Goal: Book appointment/travel/reservation

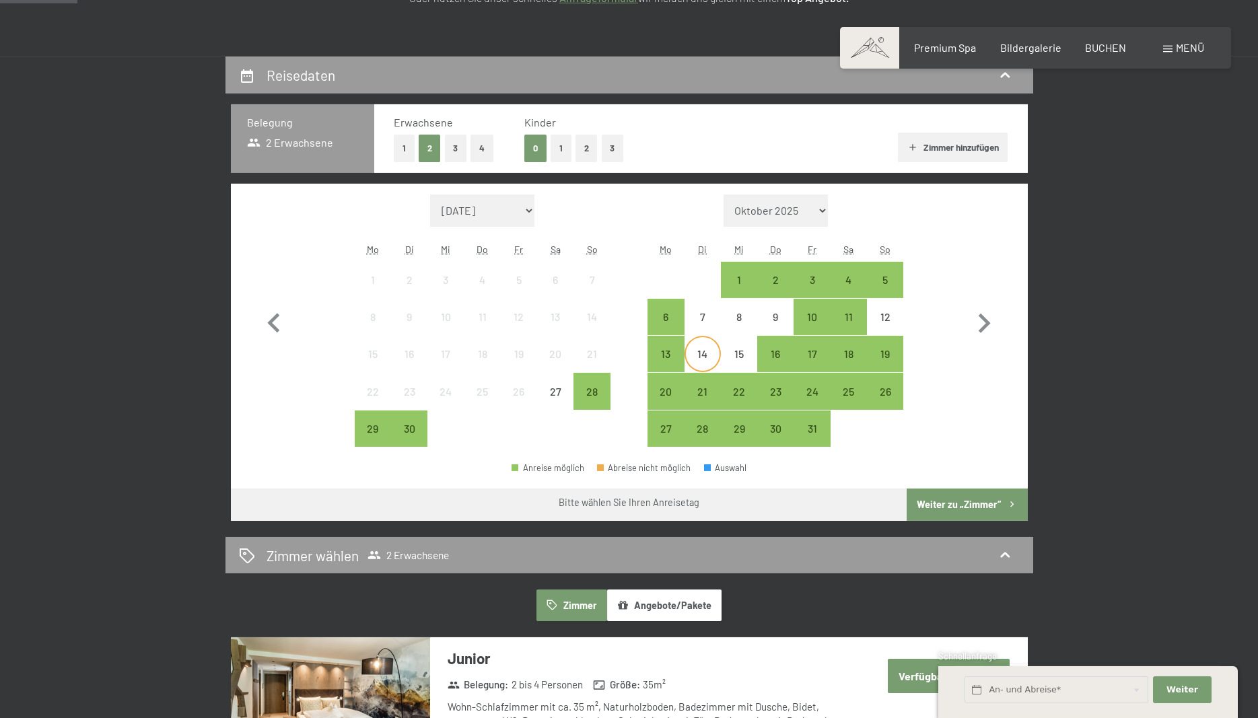
scroll to position [275, 0]
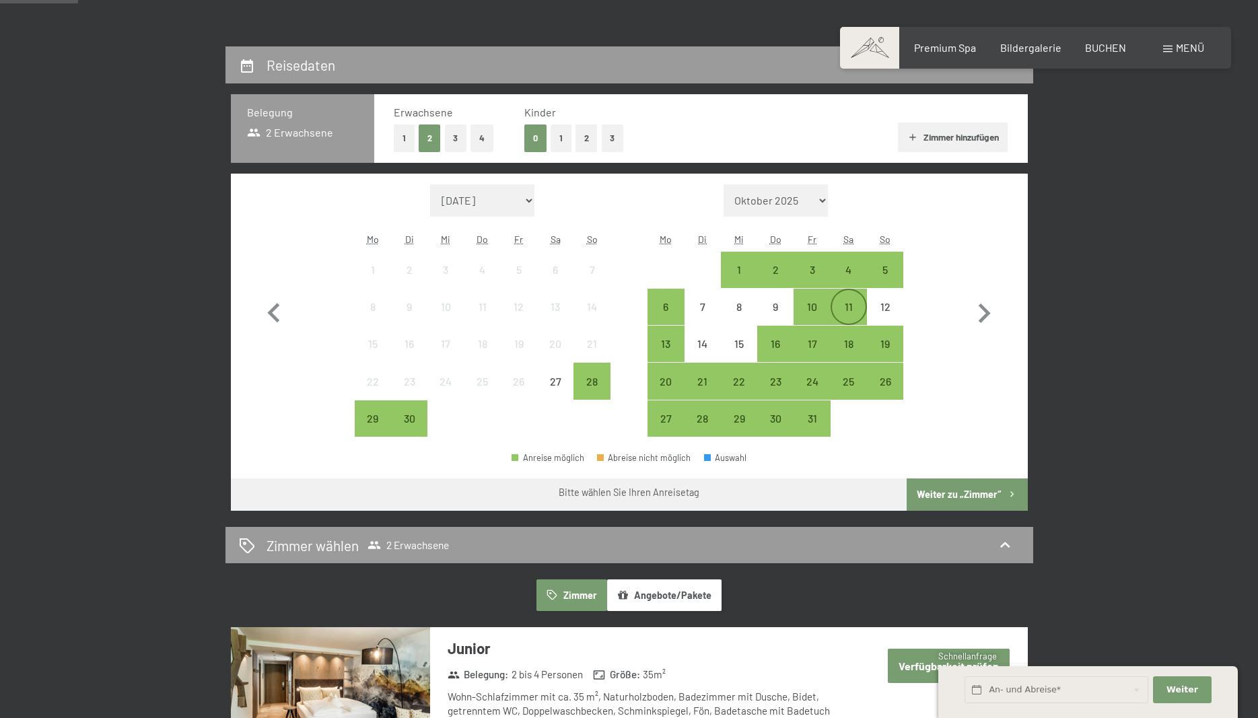
click at [843, 308] on div "11" at bounding box center [849, 318] width 34 height 34
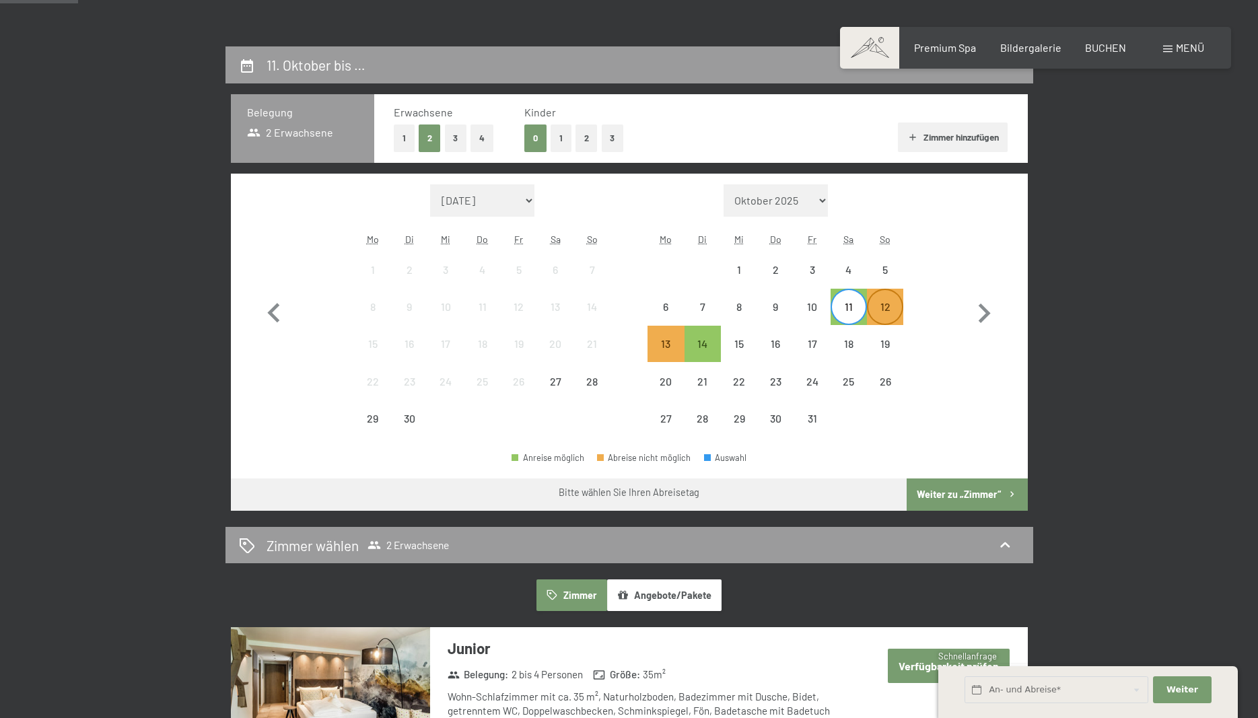
click at [882, 305] on div "12" at bounding box center [885, 318] width 34 height 34
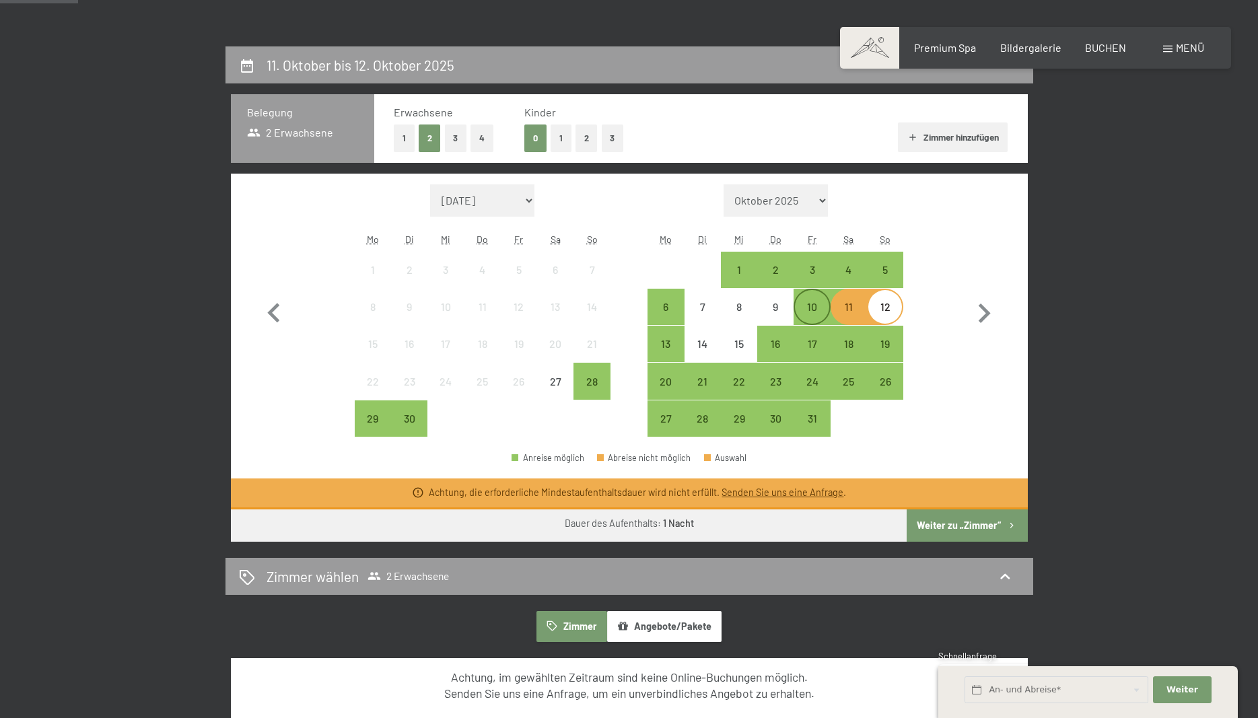
click at [808, 311] on div "10" at bounding box center [812, 318] width 34 height 34
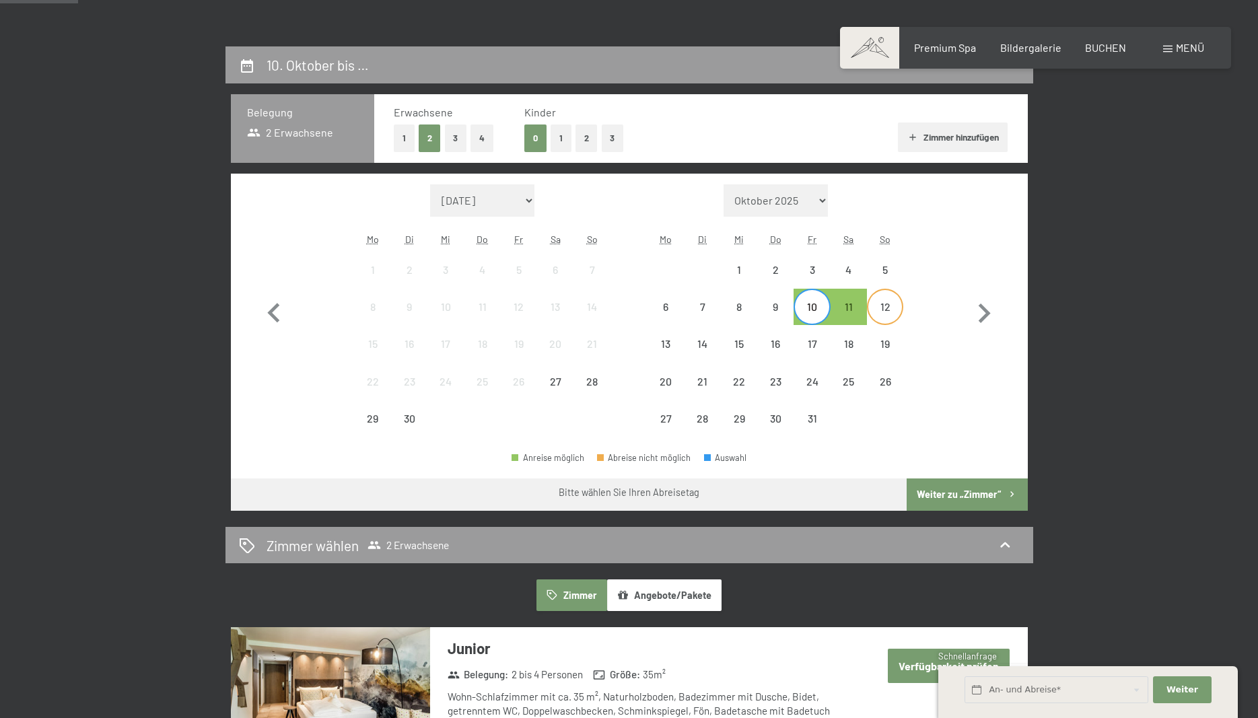
click at [884, 304] on div "12" at bounding box center [885, 318] width 34 height 34
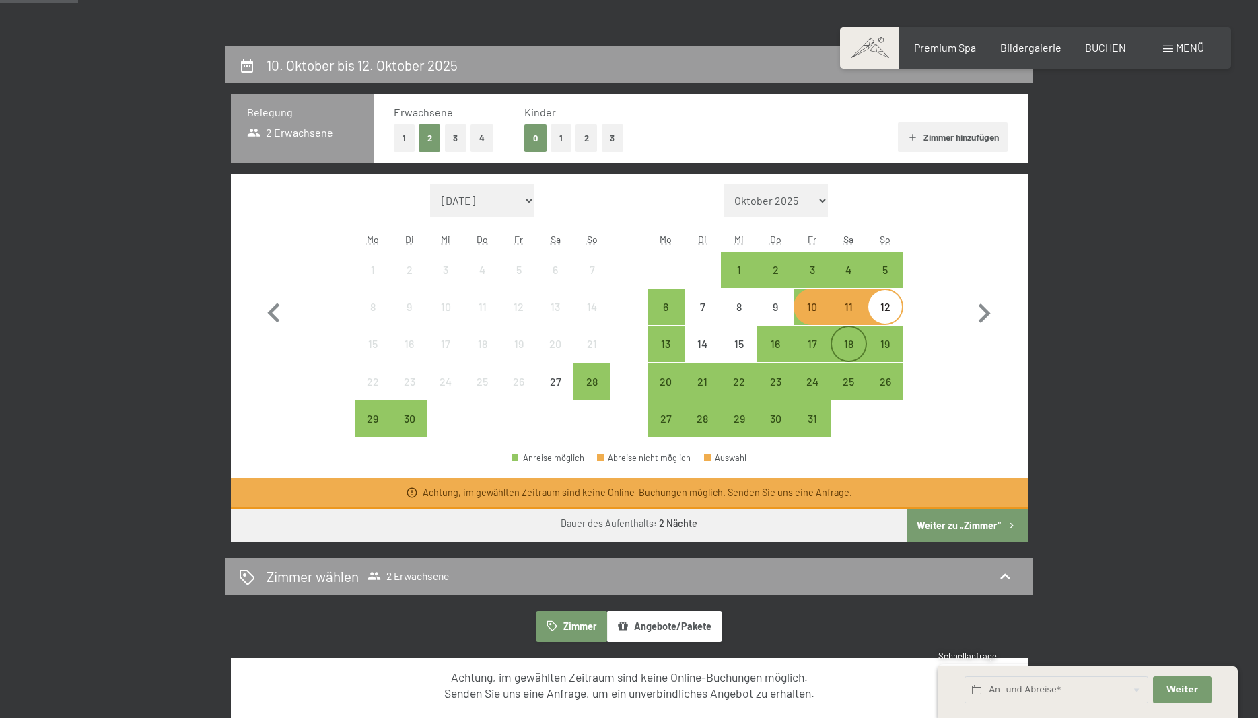
click at [851, 344] on div "18" at bounding box center [849, 355] width 34 height 34
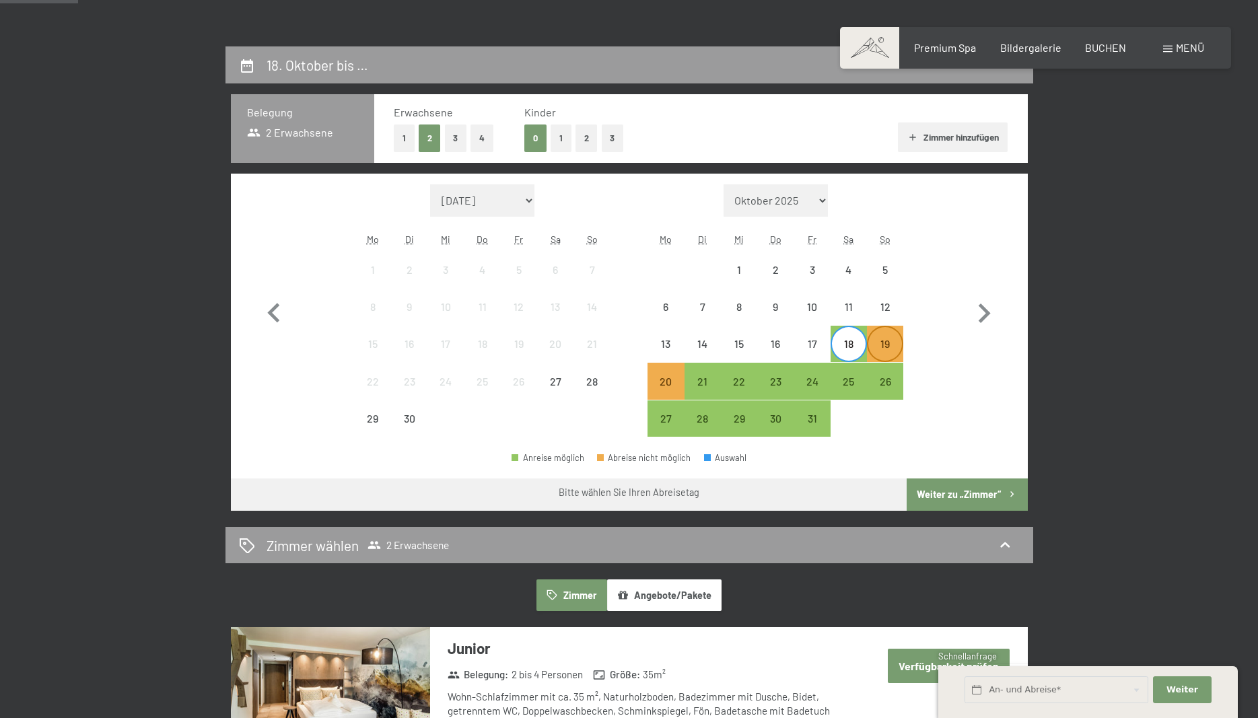
click at [883, 344] on div "19" at bounding box center [885, 355] width 34 height 34
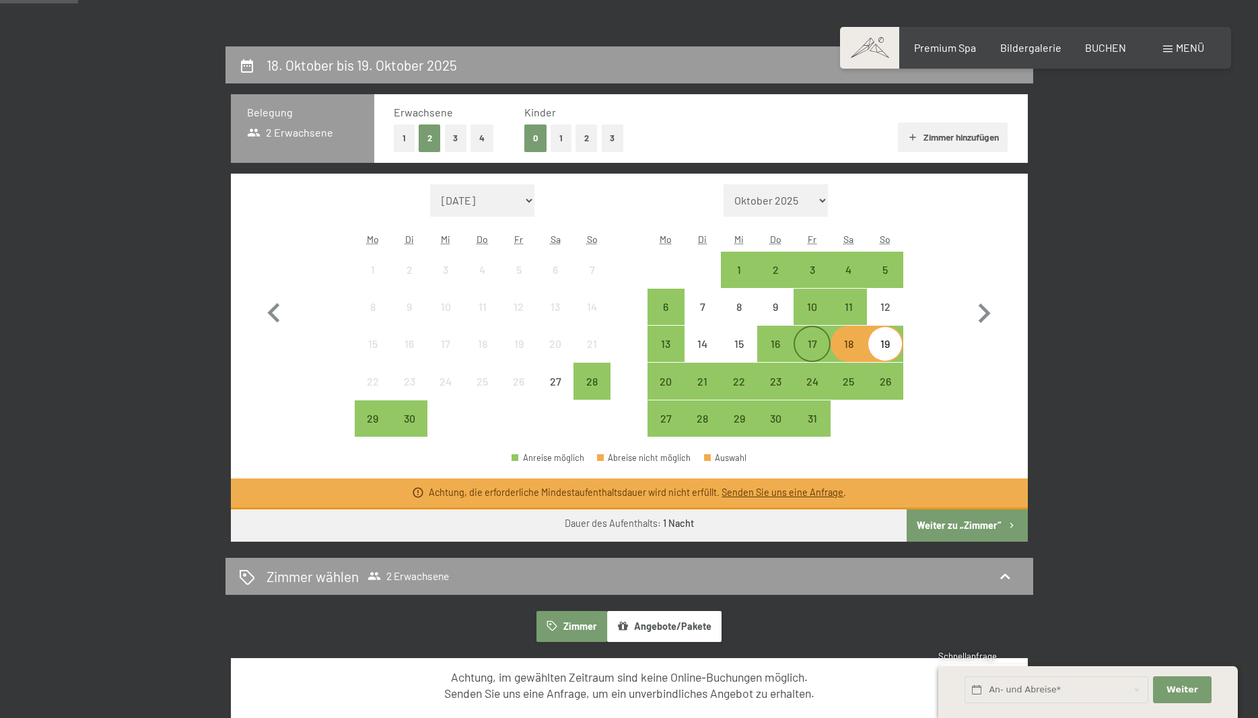
click at [803, 347] on div "17" at bounding box center [812, 355] width 34 height 34
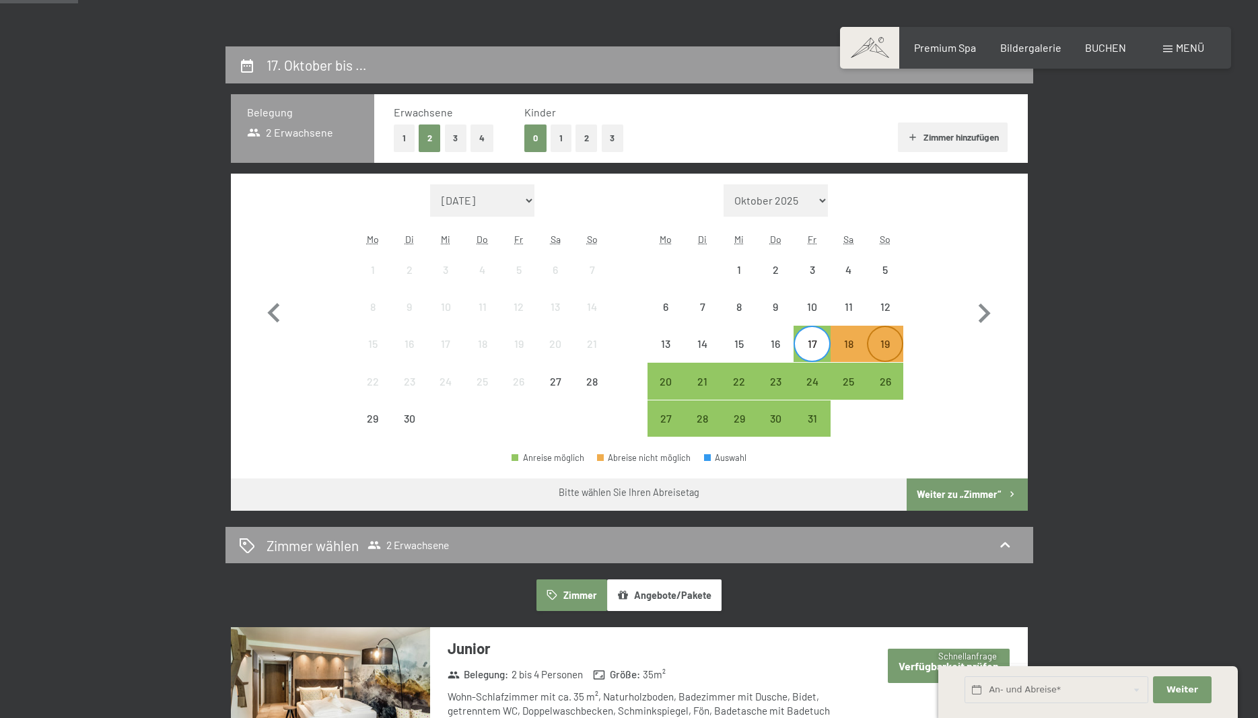
click at [887, 342] on div "19" at bounding box center [885, 355] width 34 height 34
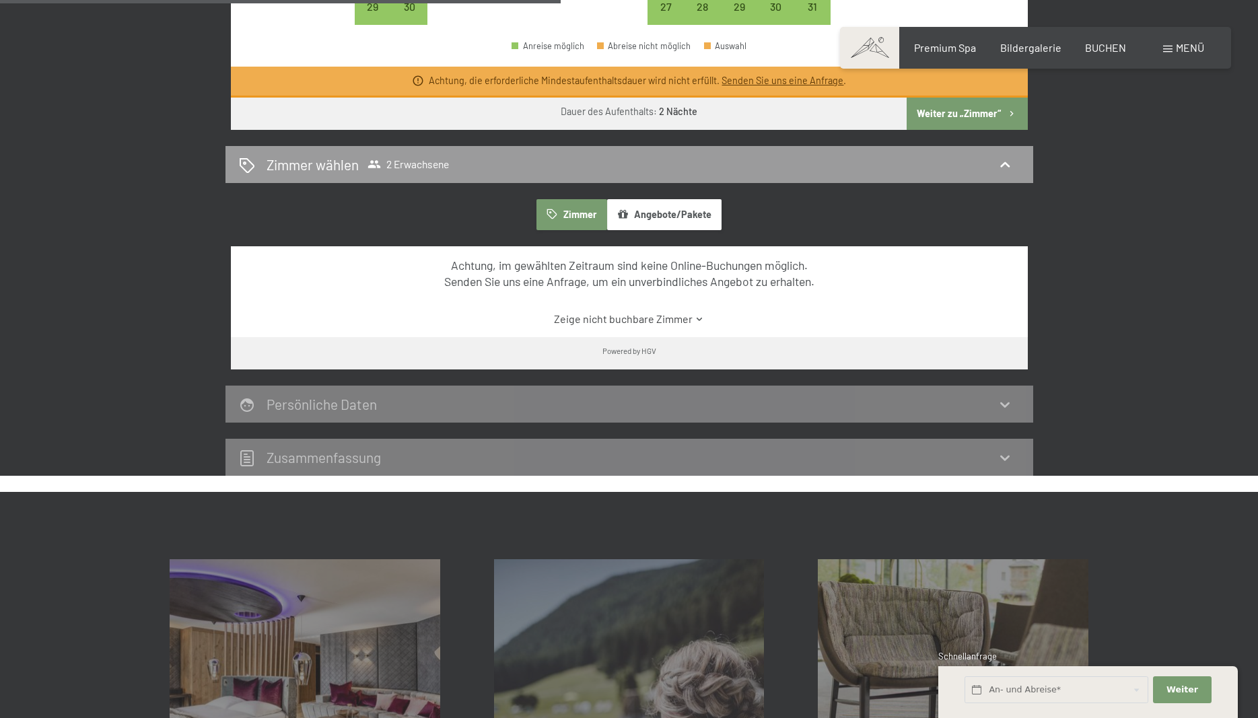
scroll to position [343, 0]
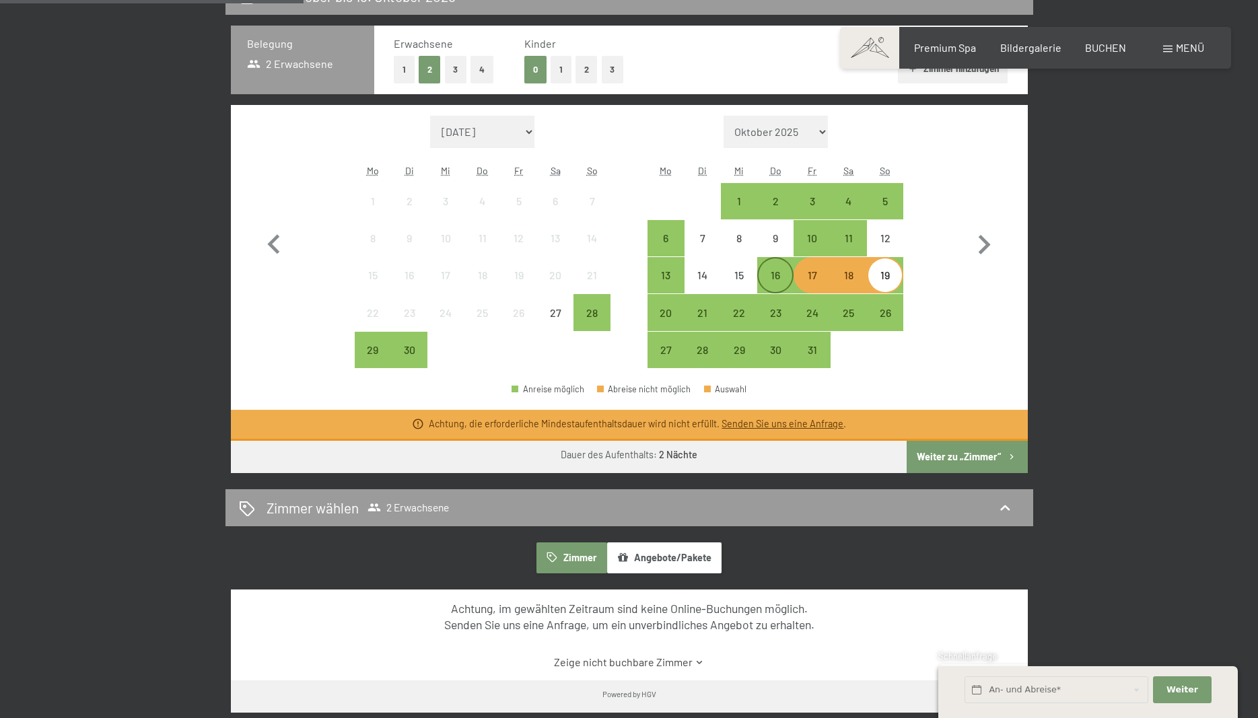
click at [776, 279] on div "16" at bounding box center [775, 287] width 34 height 34
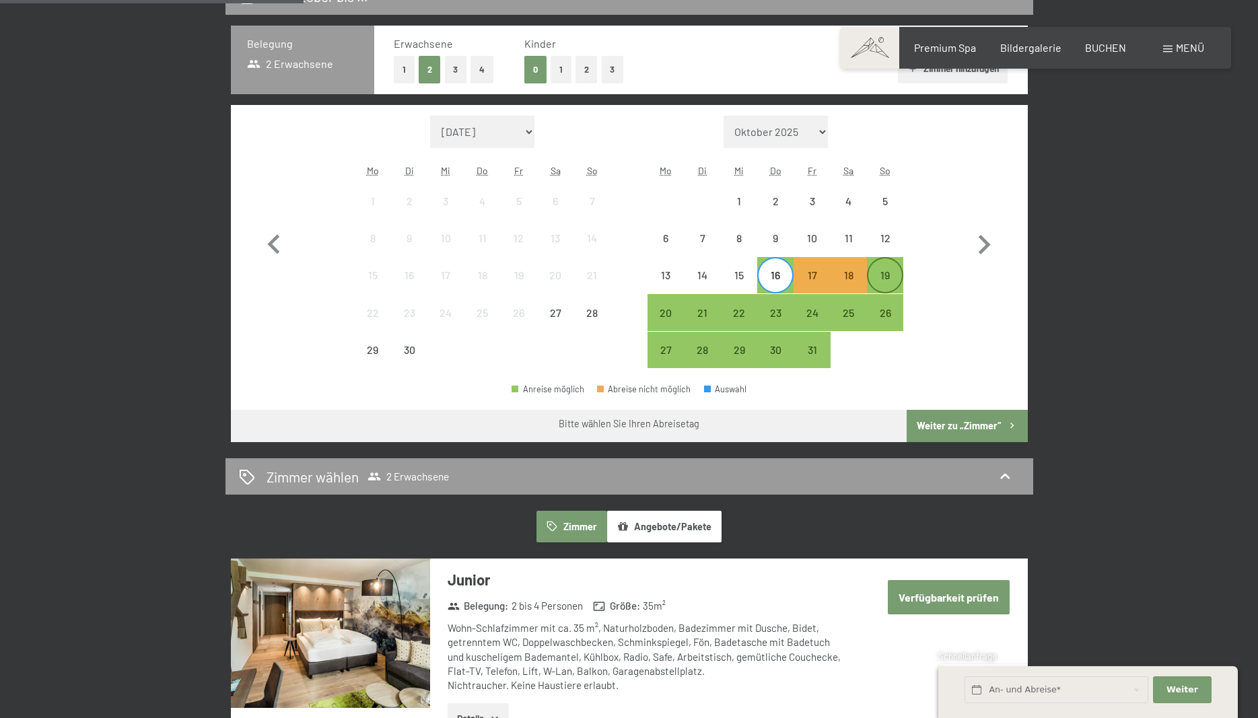
click at [889, 280] on div "19" at bounding box center [885, 287] width 34 height 34
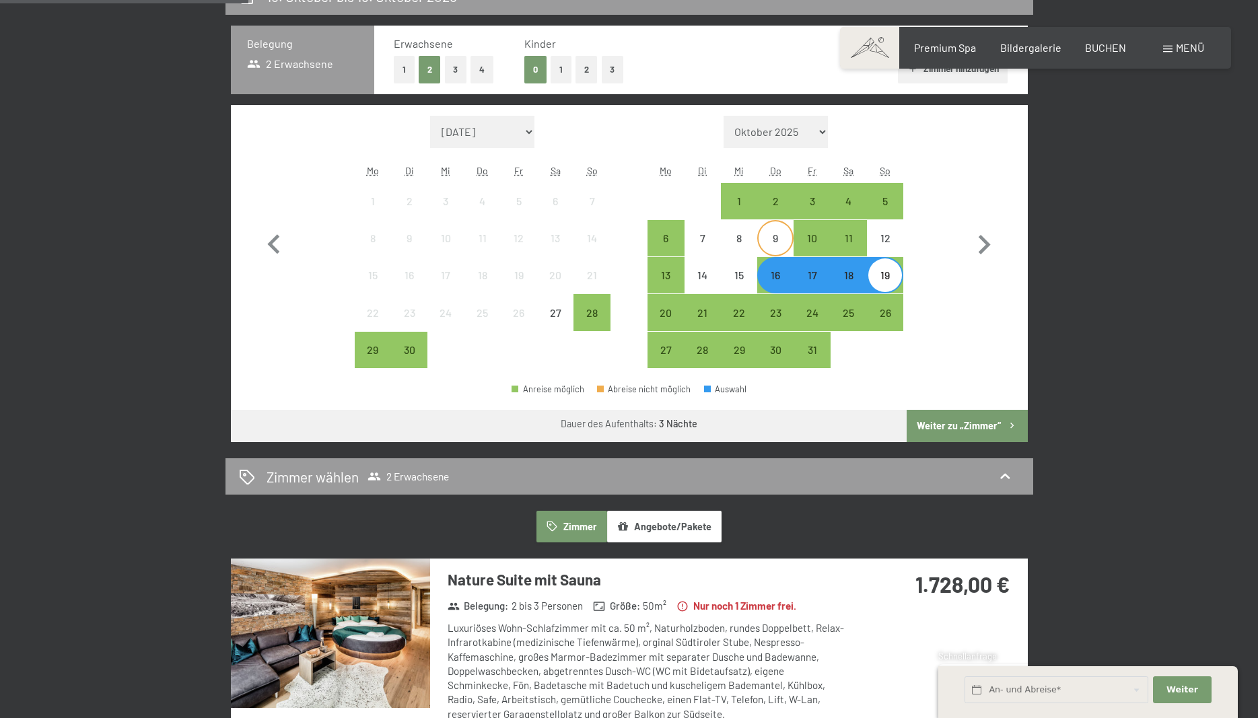
scroll to position [137, 0]
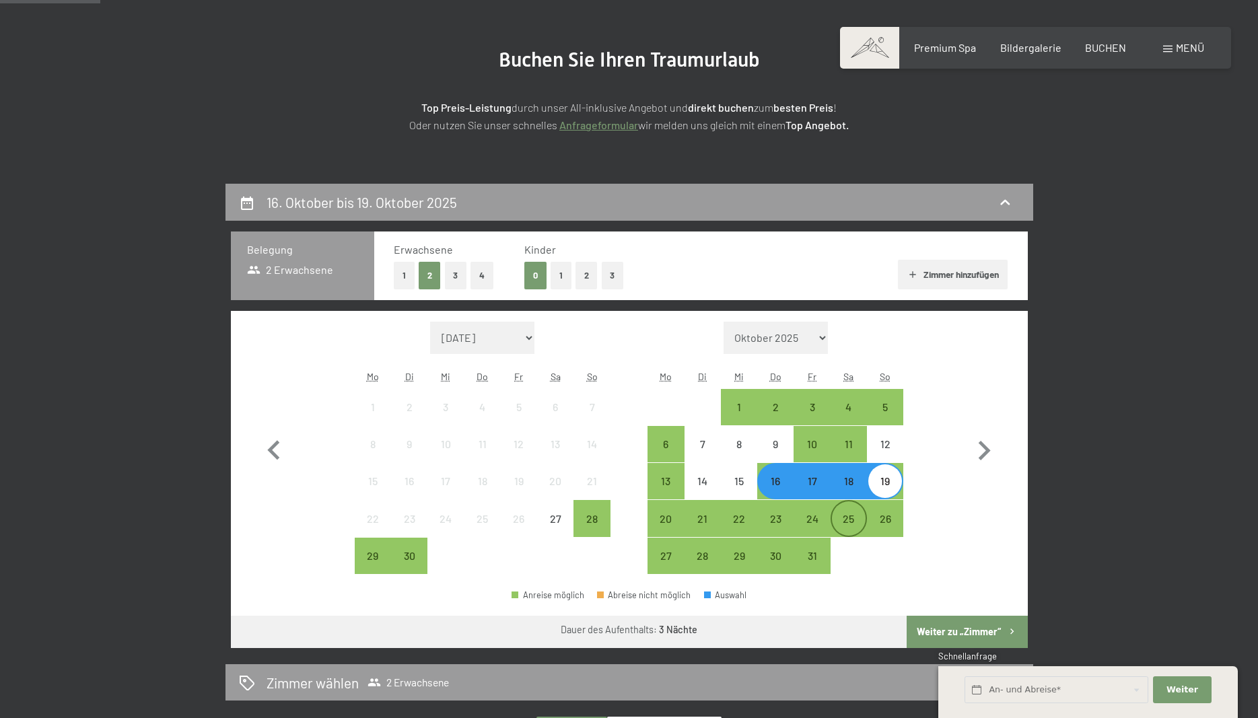
click at [850, 519] on div "25" at bounding box center [849, 530] width 34 height 34
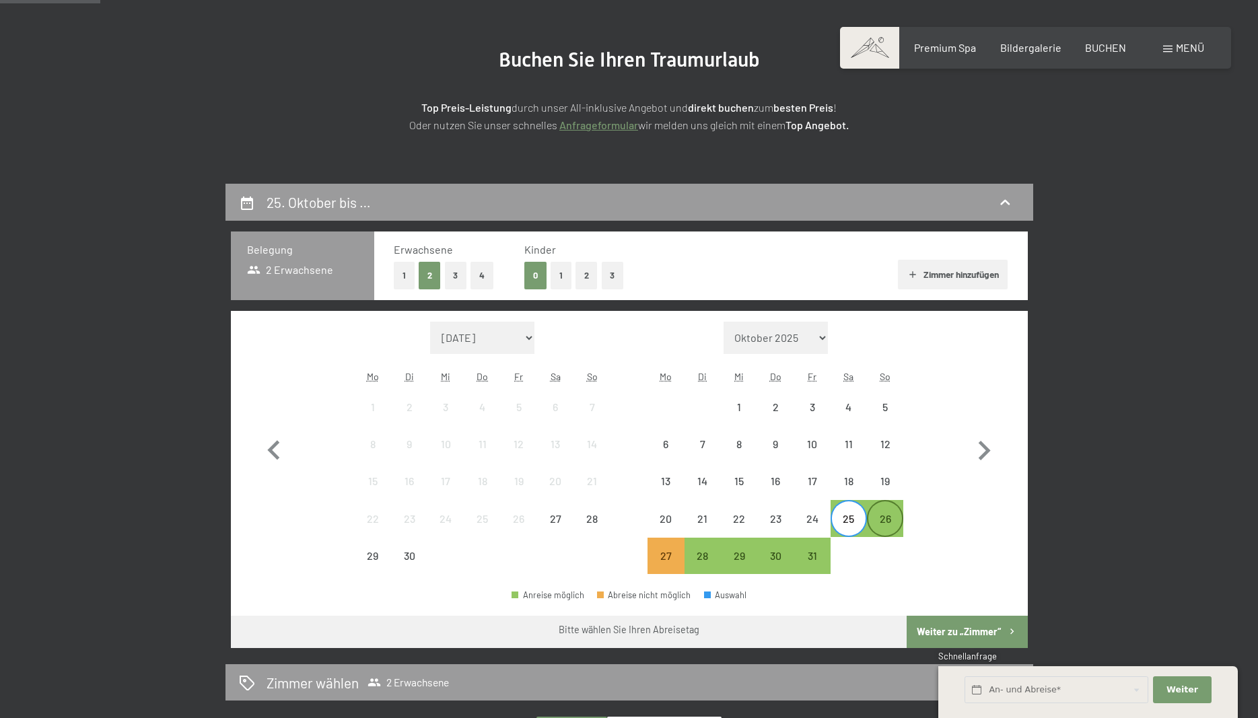
click at [887, 521] on div "26" at bounding box center [885, 530] width 34 height 34
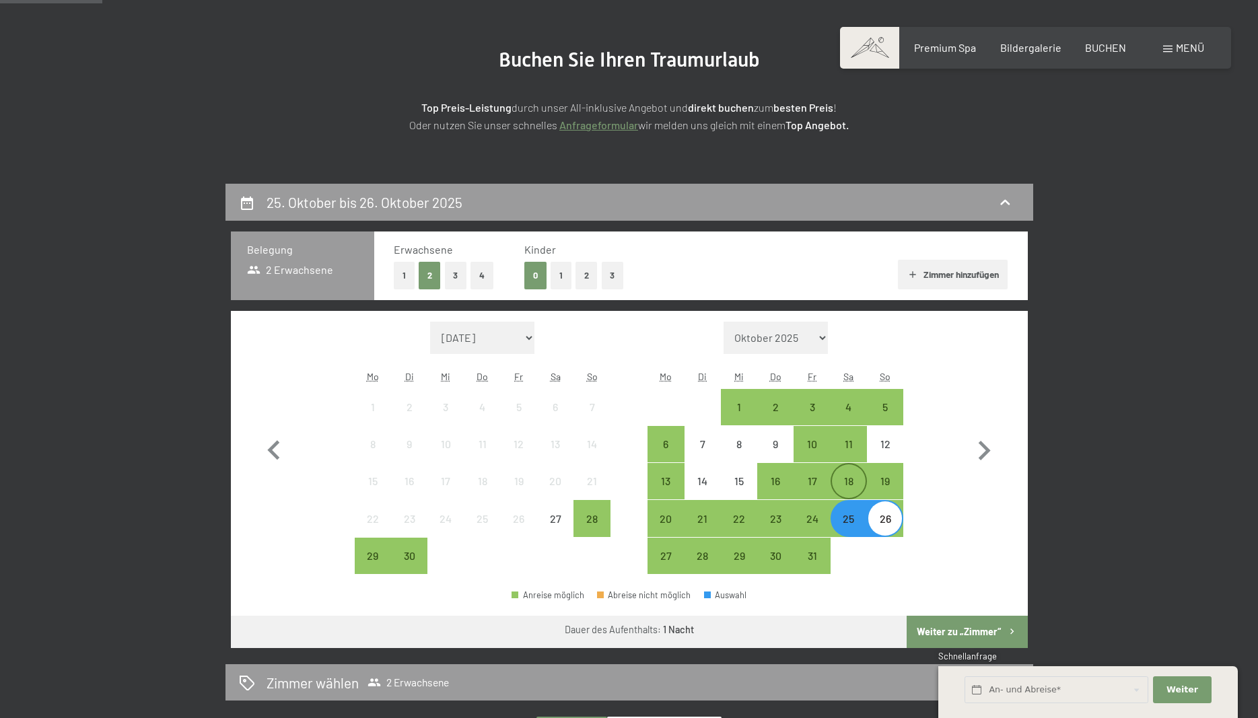
click at [847, 484] on div "18" at bounding box center [849, 493] width 34 height 34
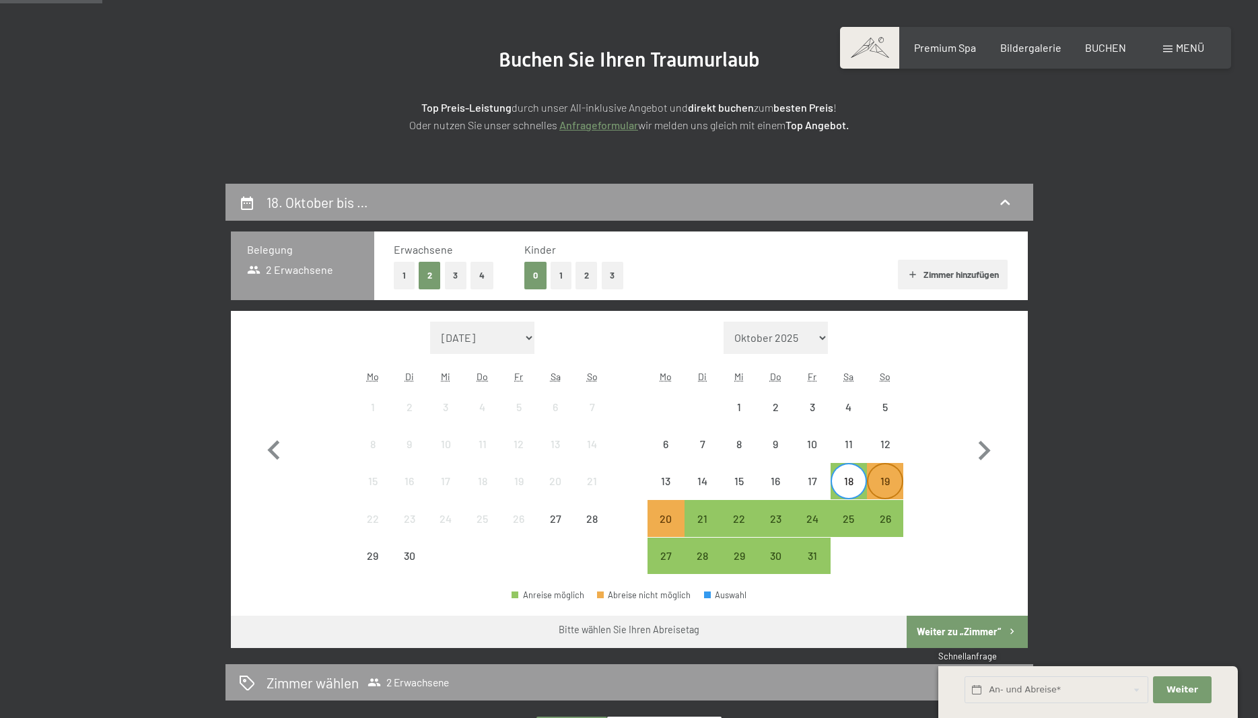
click at [888, 482] on div "19" at bounding box center [885, 493] width 34 height 34
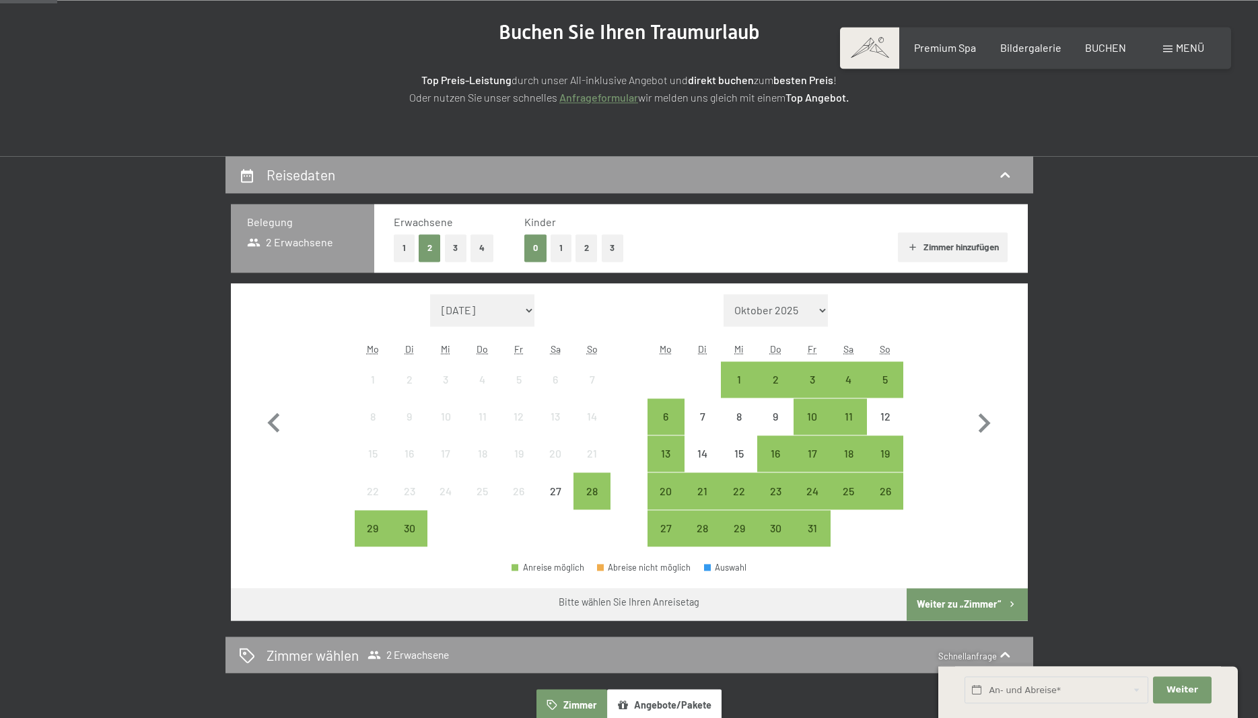
scroll to position [206, 0]
